Goal: Use online tool/utility: Use online tool/utility

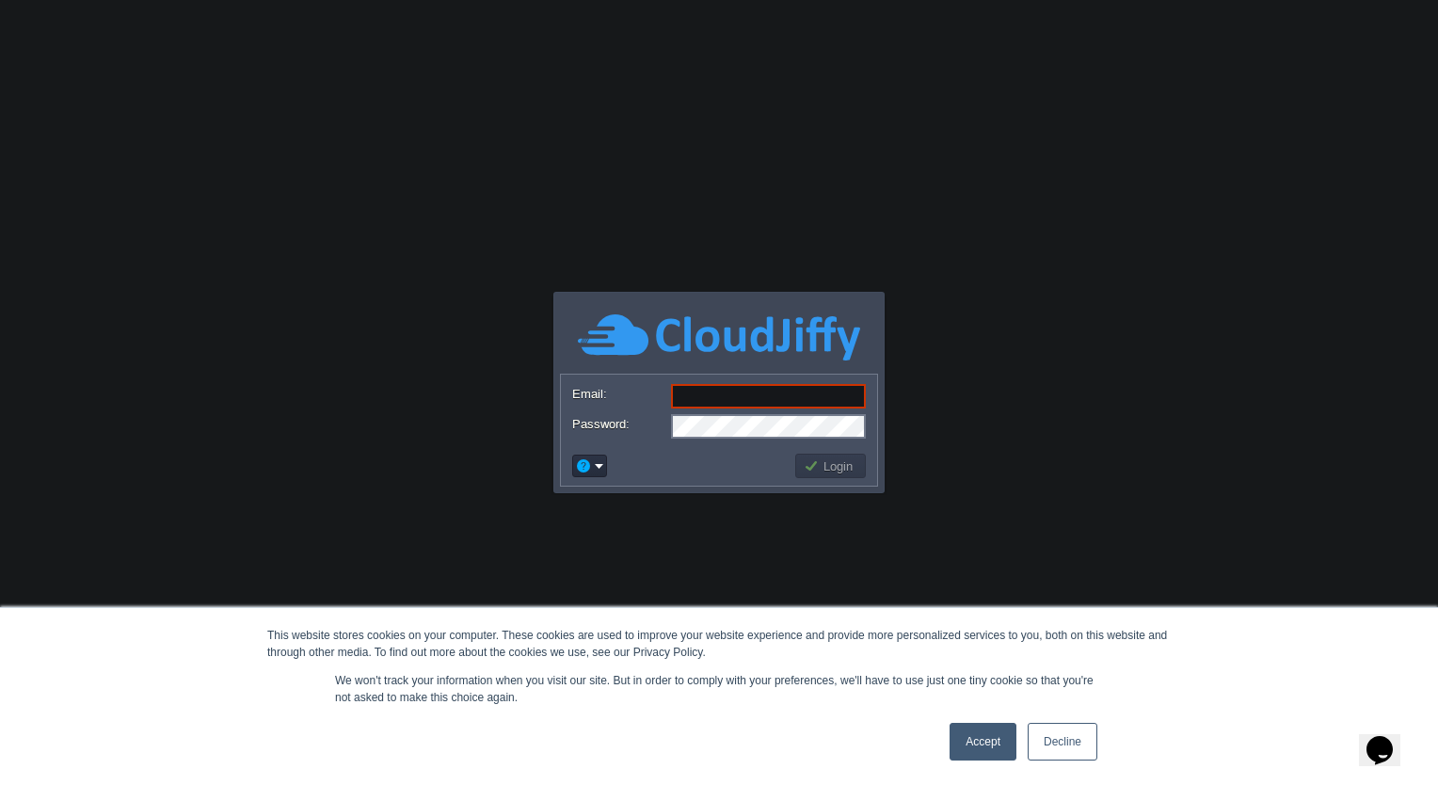
click at [969, 504] on link "Accept" at bounding box center [983, 742] width 67 height 38
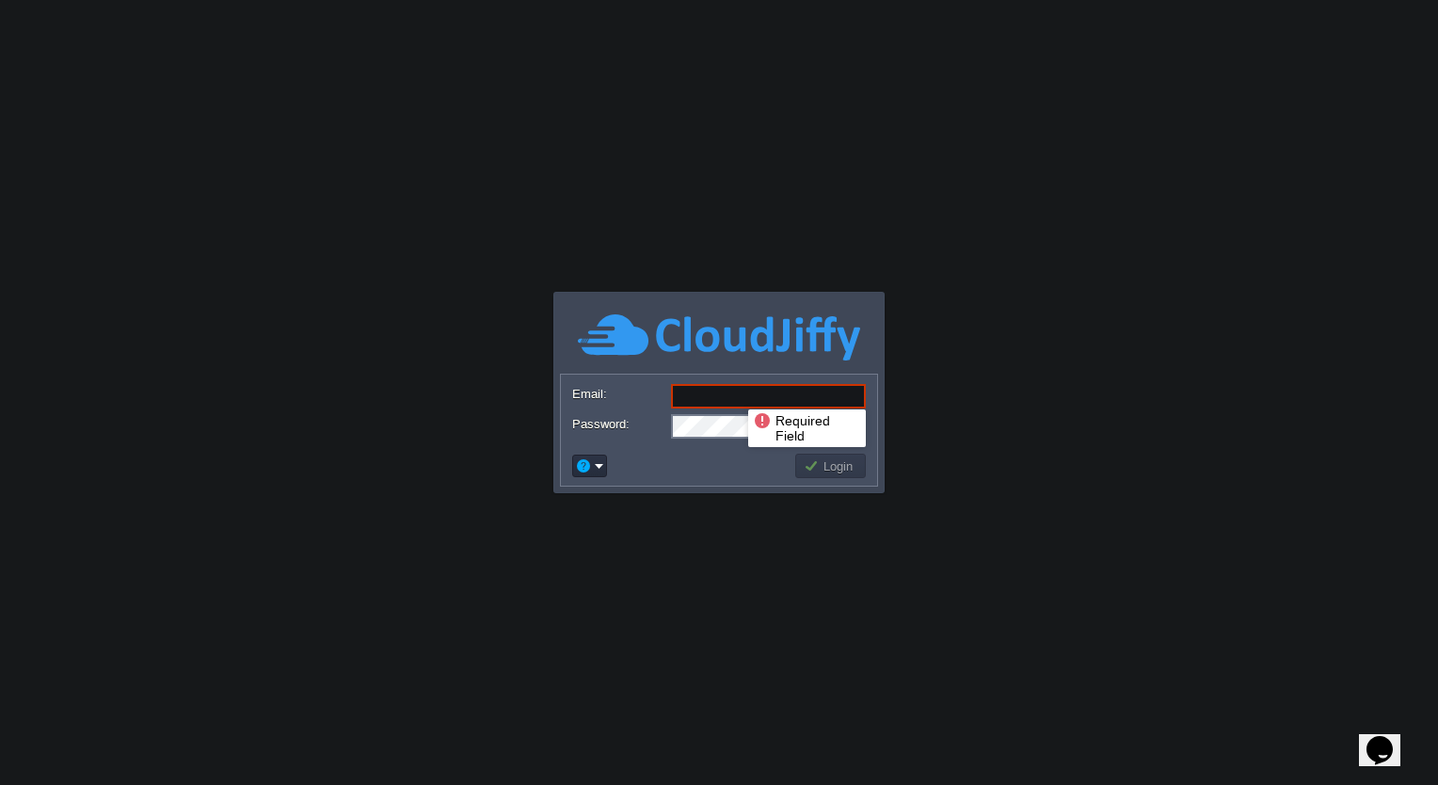
click at [734, 393] on input "Email:" at bounding box center [768, 396] width 195 height 24
type input "[EMAIL_ADDRESS][DOMAIN_NAME]"
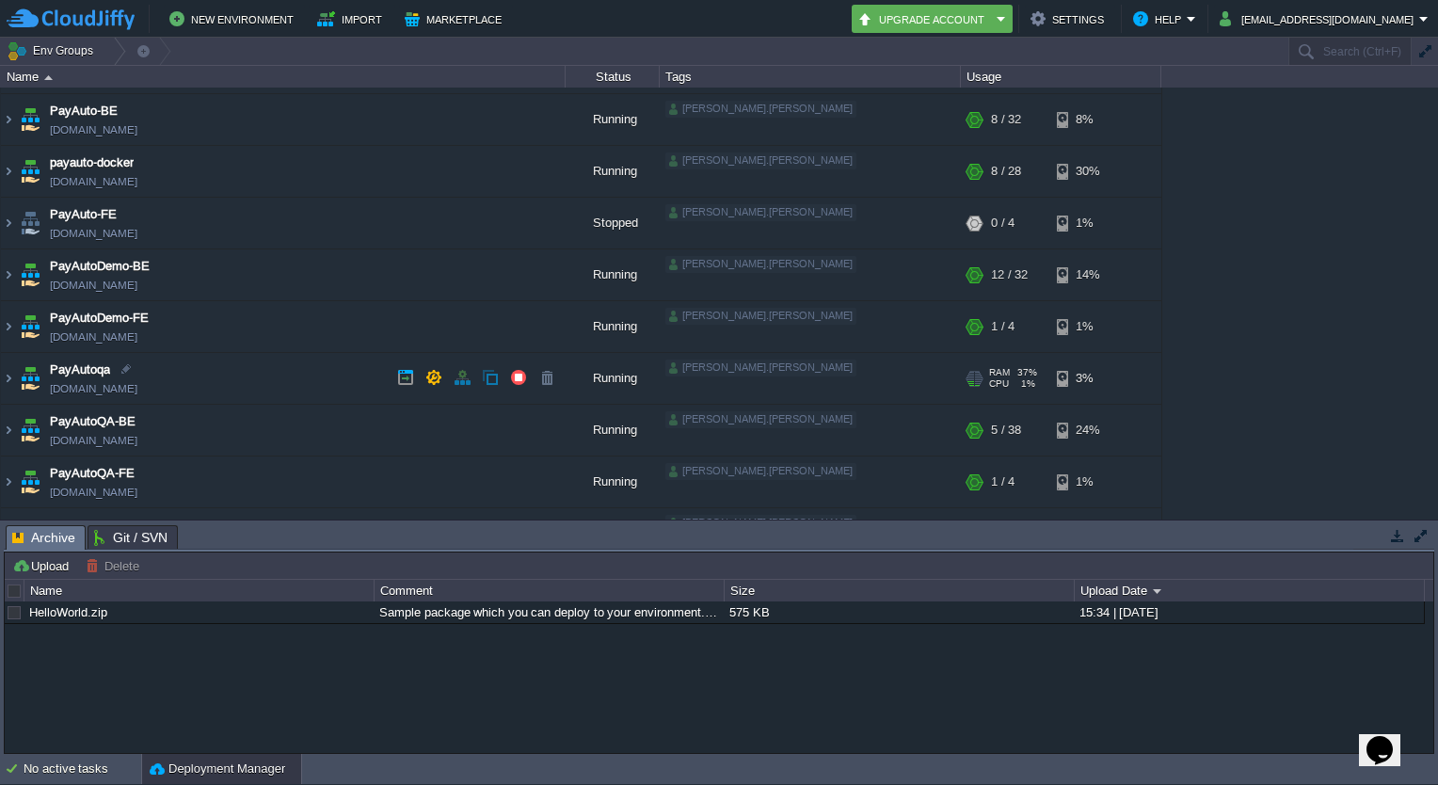
scroll to position [45, 0]
click at [521, 216] on button "button" at bounding box center [518, 222] width 17 height 17
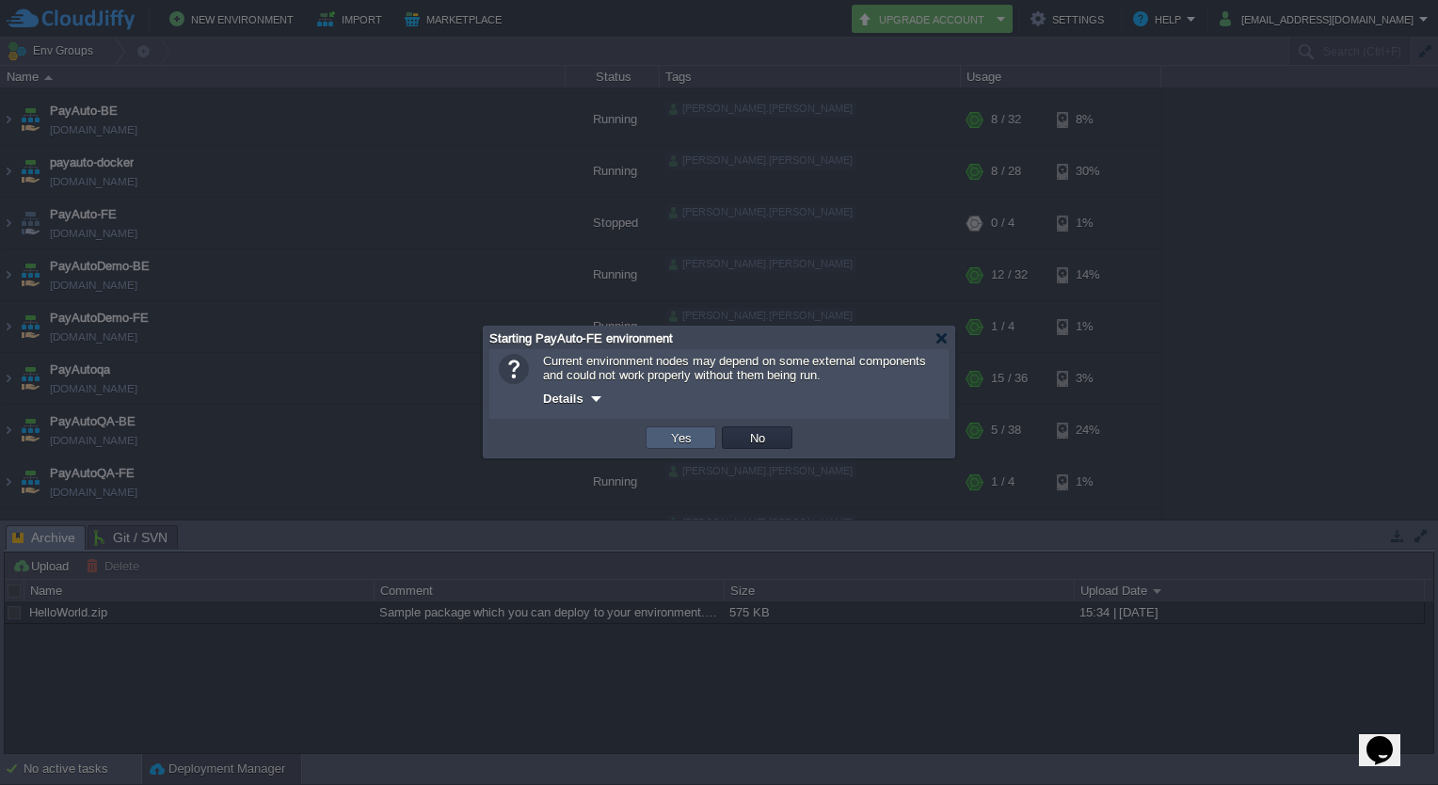
click at [697, 431] on td "Yes" at bounding box center [681, 437] width 71 height 23
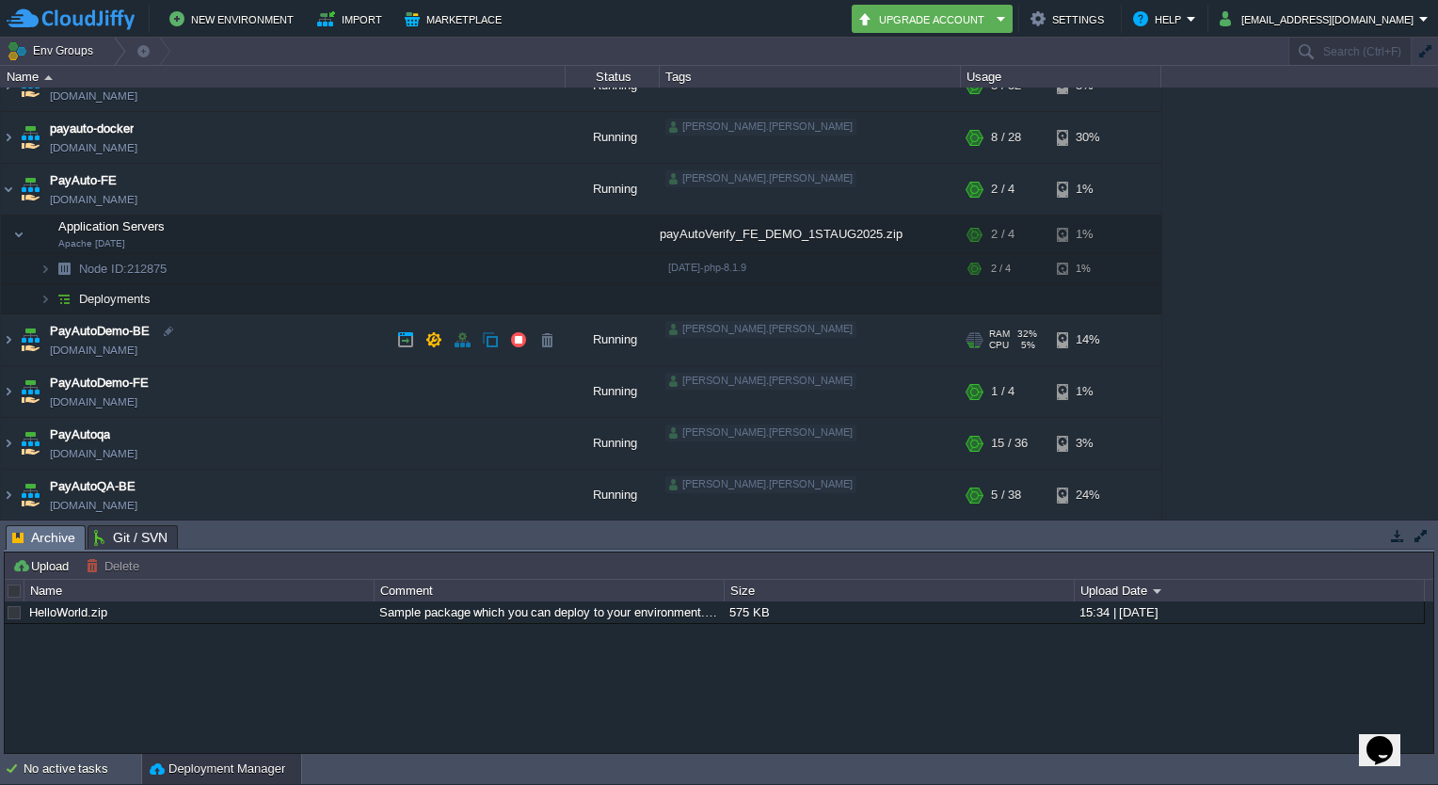
scroll to position [79, 0]
click at [6, 187] on img at bounding box center [8, 189] width 15 height 51
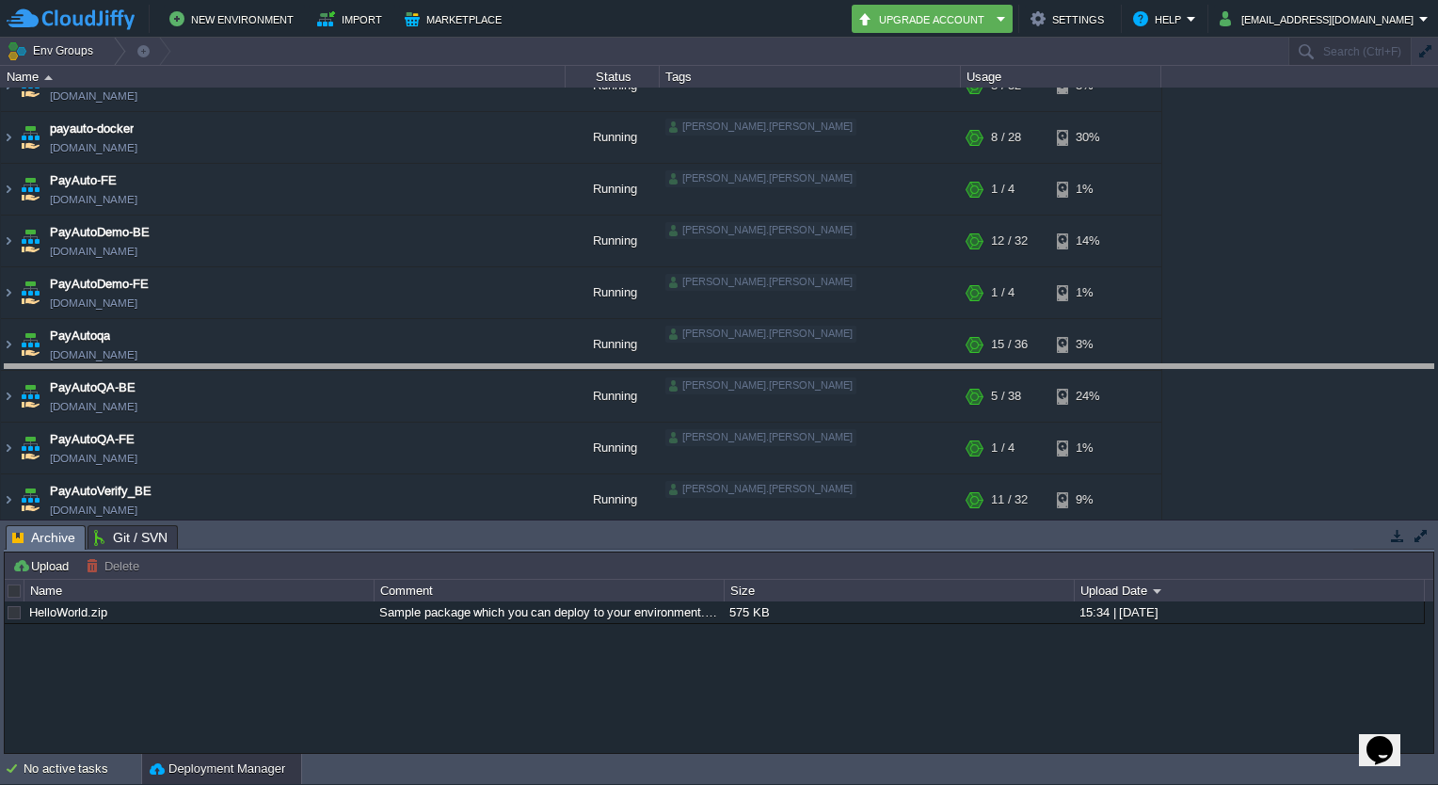
drag, startPoint x: 294, startPoint y: 538, endPoint x: 328, endPoint y: 377, distance: 164.5
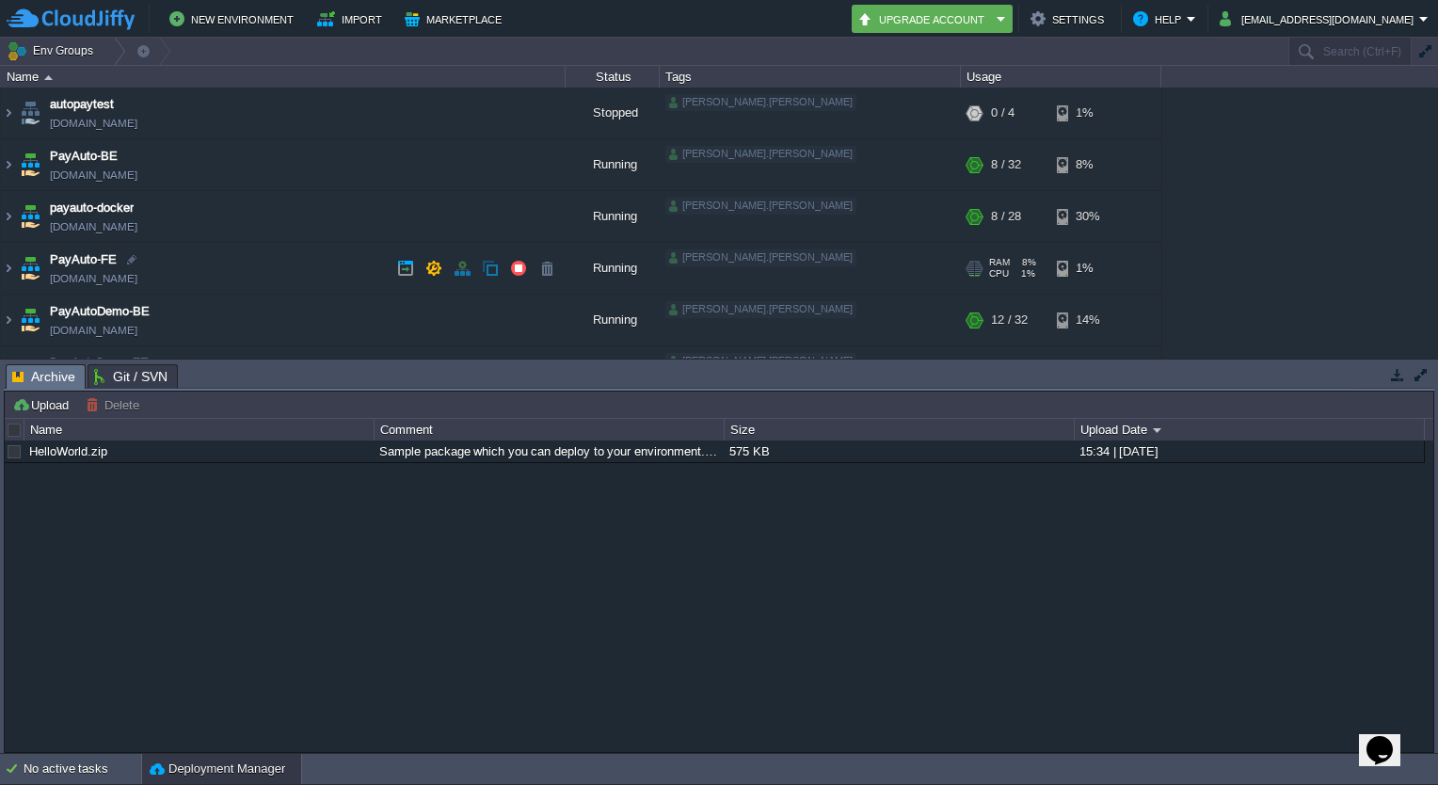
scroll to position [297, 0]
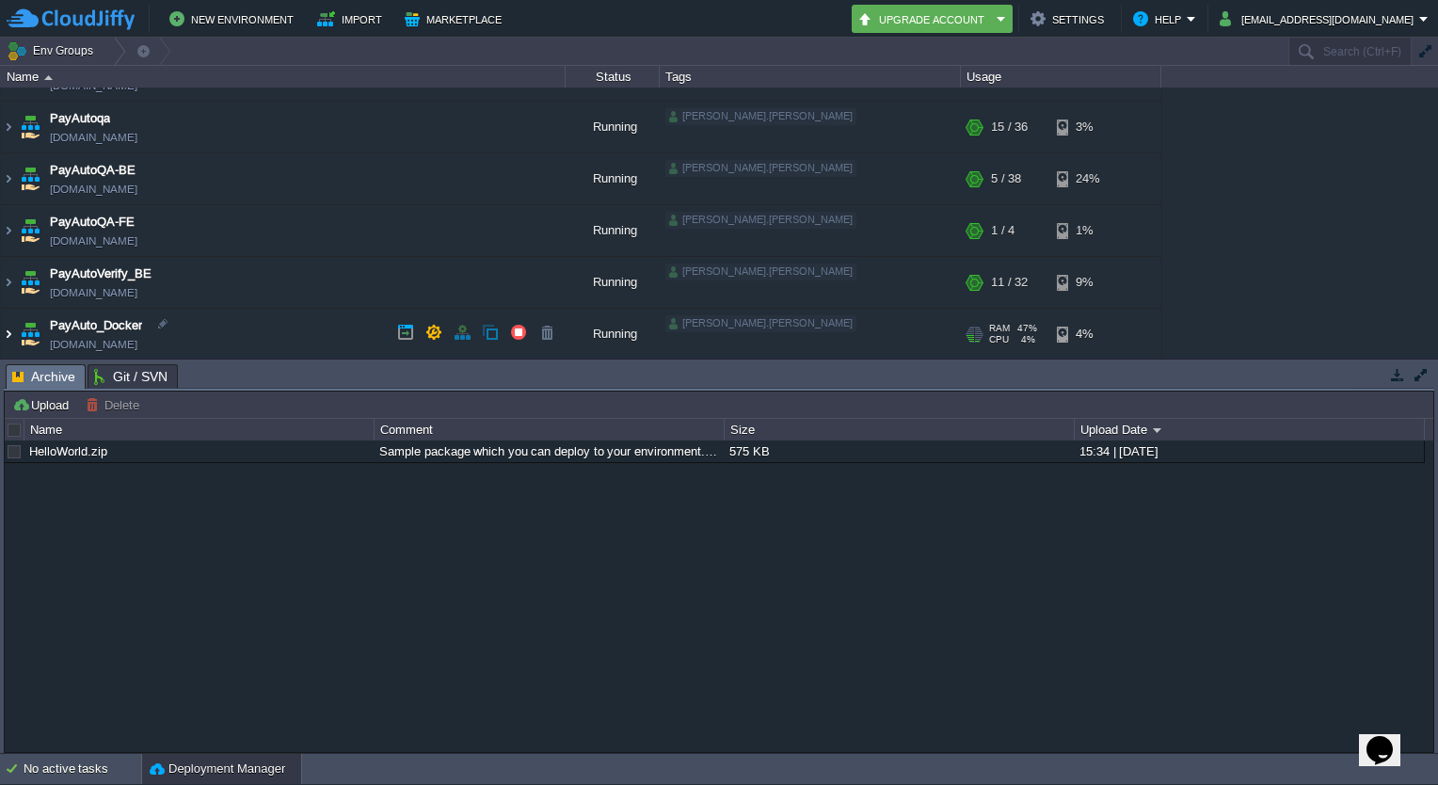
click at [5, 330] on img at bounding box center [8, 334] width 15 height 51
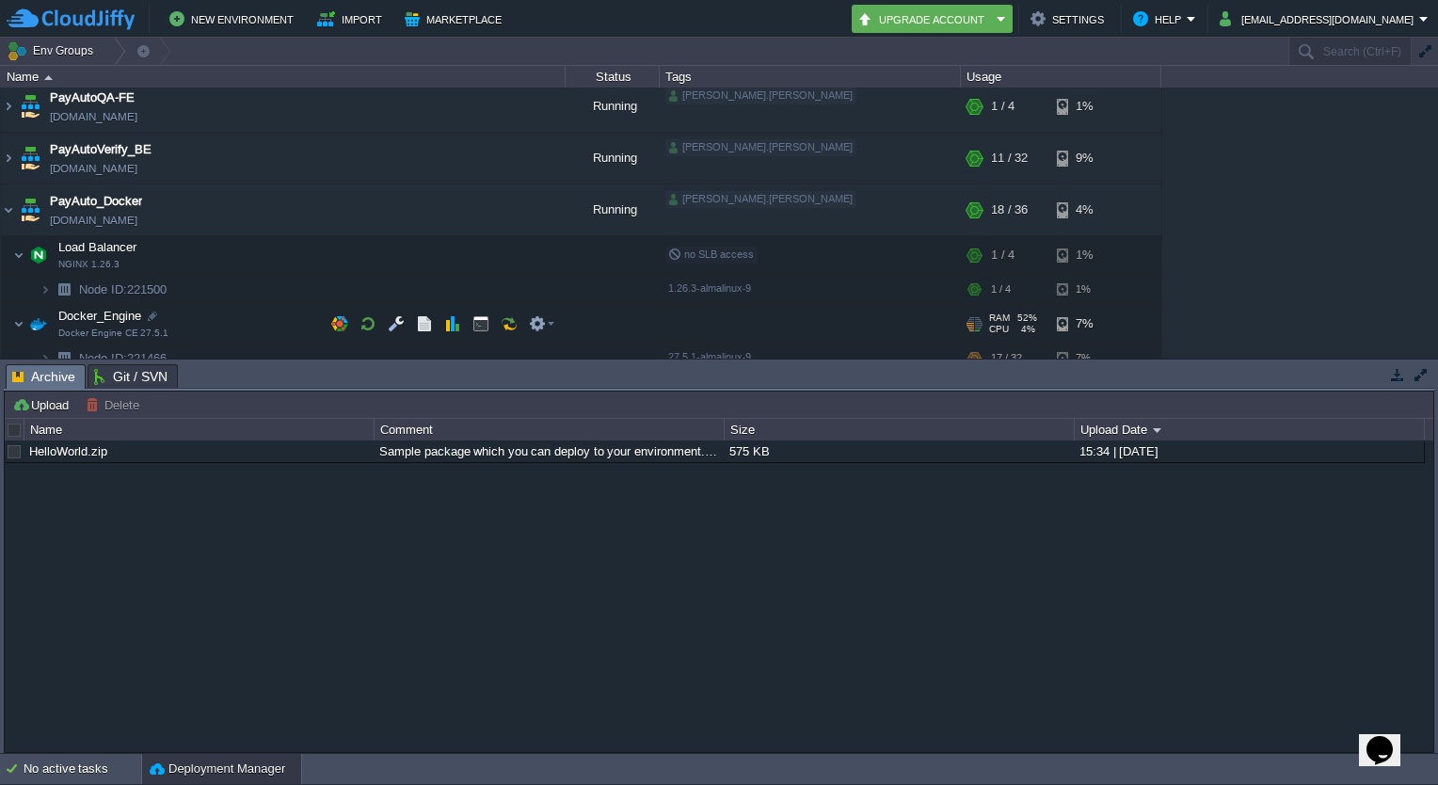
scroll to position [433, 0]
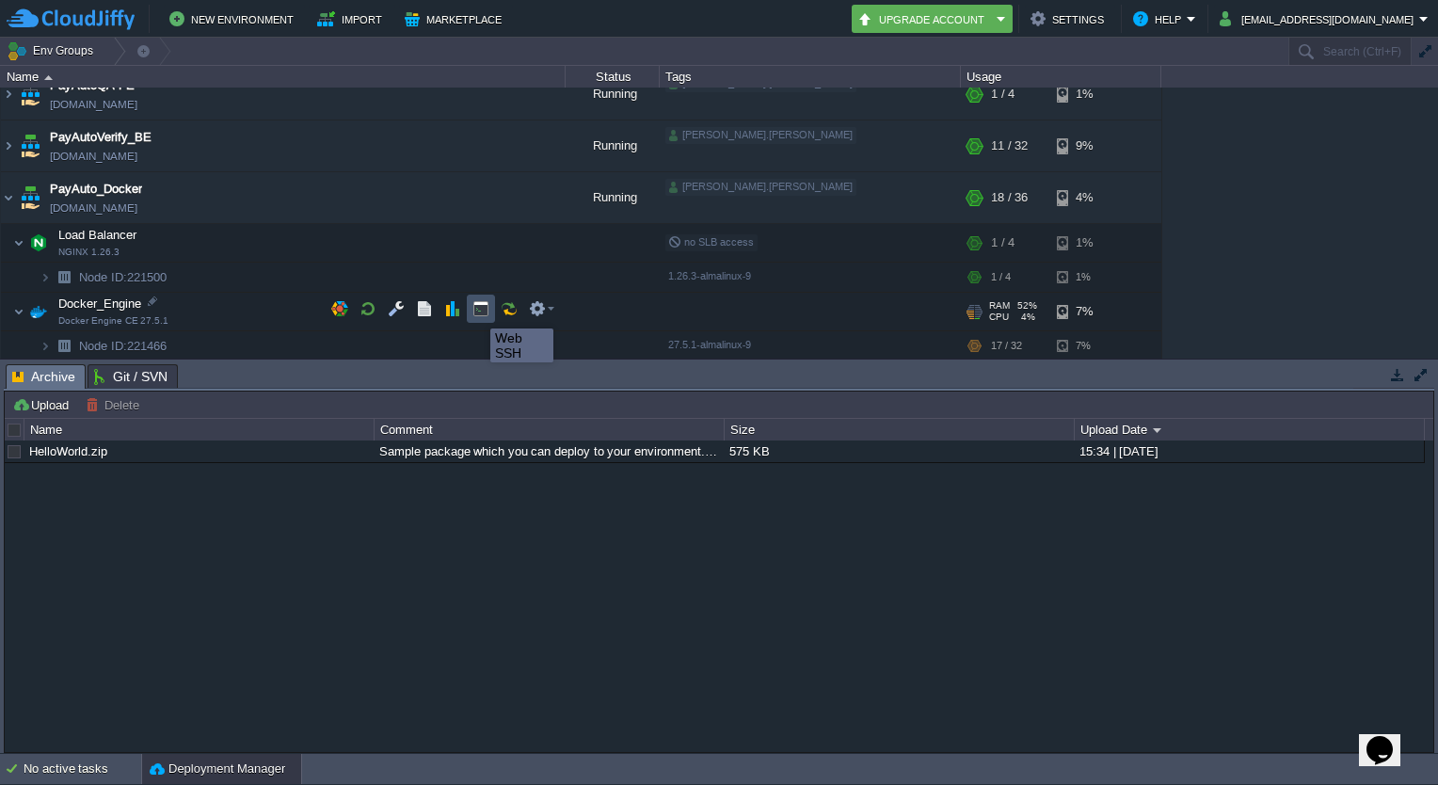
click at [476, 312] on button "button" at bounding box center [481, 308] width 17 height 17
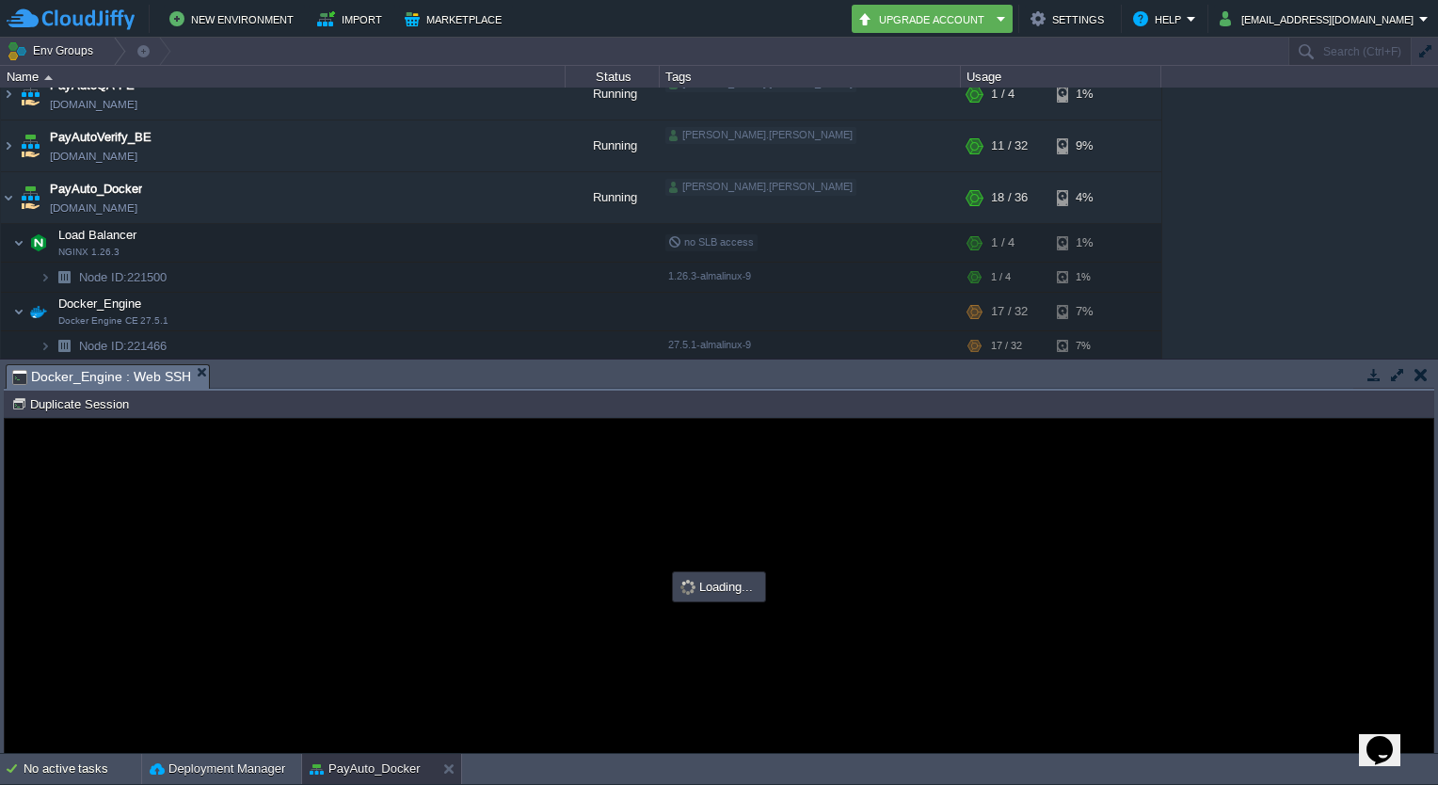
scroll to position [0, 0]
type input "#000000"
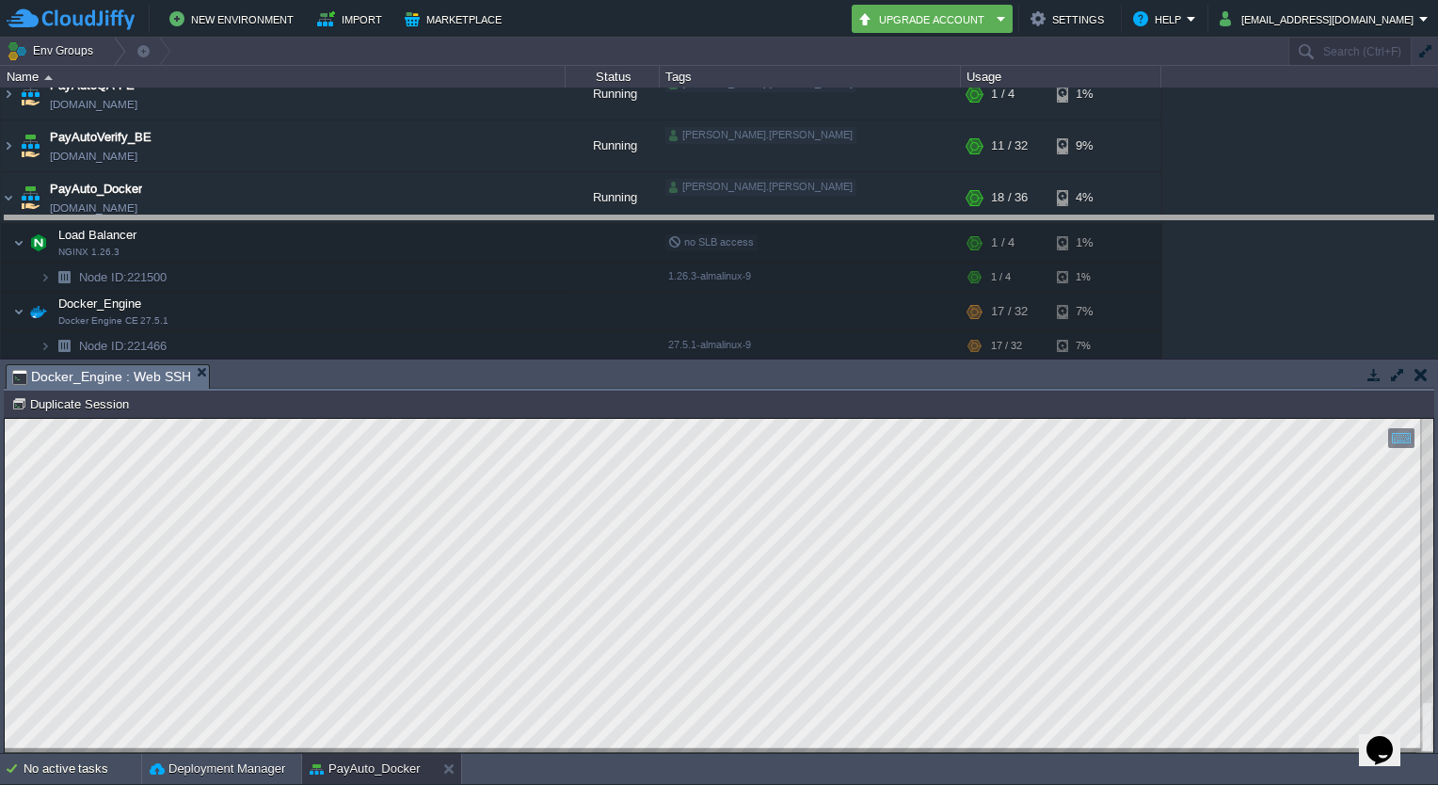
drag, startPoint x: 956, startPoint y: 376, endPoint x: 1007, endPoint y: 227, distance: 157.2
